Goal: Task Accomplishment & Management: Manage account settings

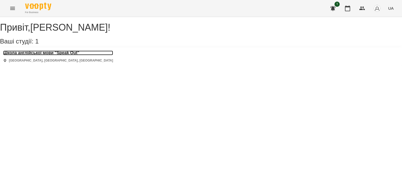
click at [44, 55] on h3 "Школа англійської мови "Speak Out"" at bounding box center [58, 53] width 110 height 5
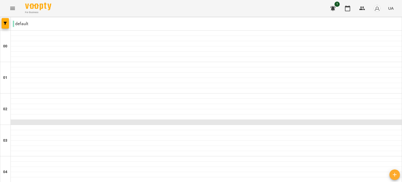
scroll to position [250, 0]
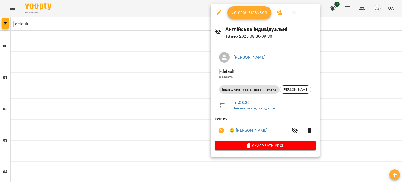
click at [63, 153] on div at bounding box center [201, 91] width 402 height 182
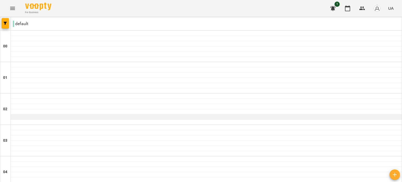
scroll to position [219, 0]
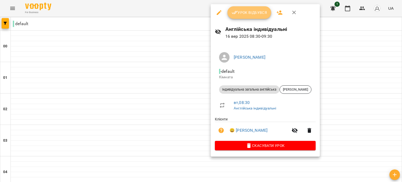
click at [249, 8] on button "Урок відбувся" at bounding box center [249, 12] width 44 height 13
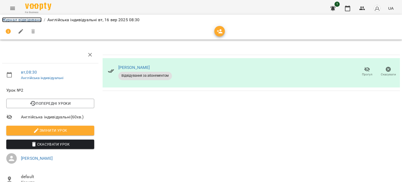
click at [38, 21] on link "Журнал відвідувань" at bounding box center [22, 19] width 40 height 5
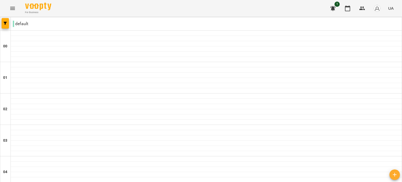
scroll to position [581, 0]
